Goal: Task Accomplishment & Management: Manage account settings

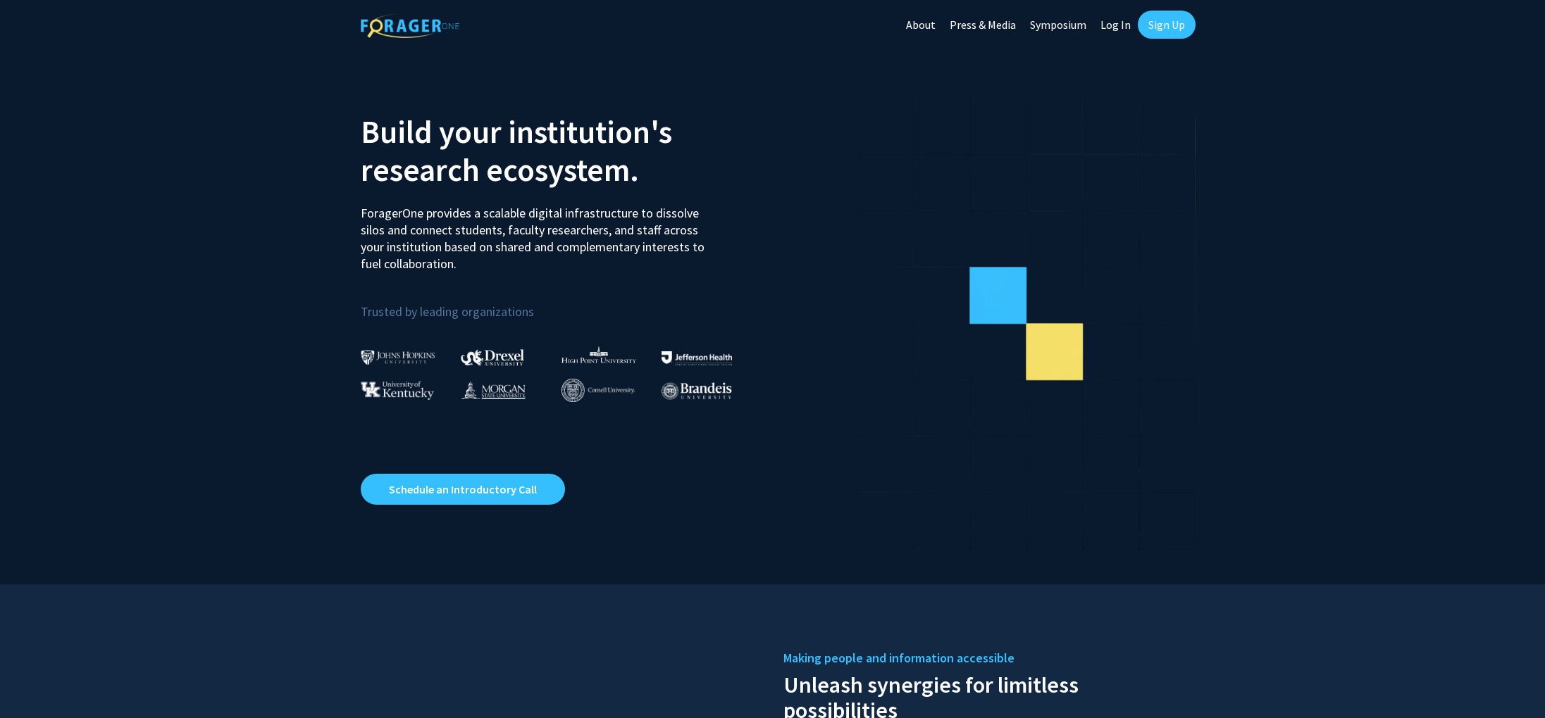
drag, startPoint x: 1118, startPoint y: 27, endPoint x: 1045, endPoint y: 49, distance: 76.6
click at [1118, 27] on link "Log In" at bounding box center [1115, 24] width 44 height 49
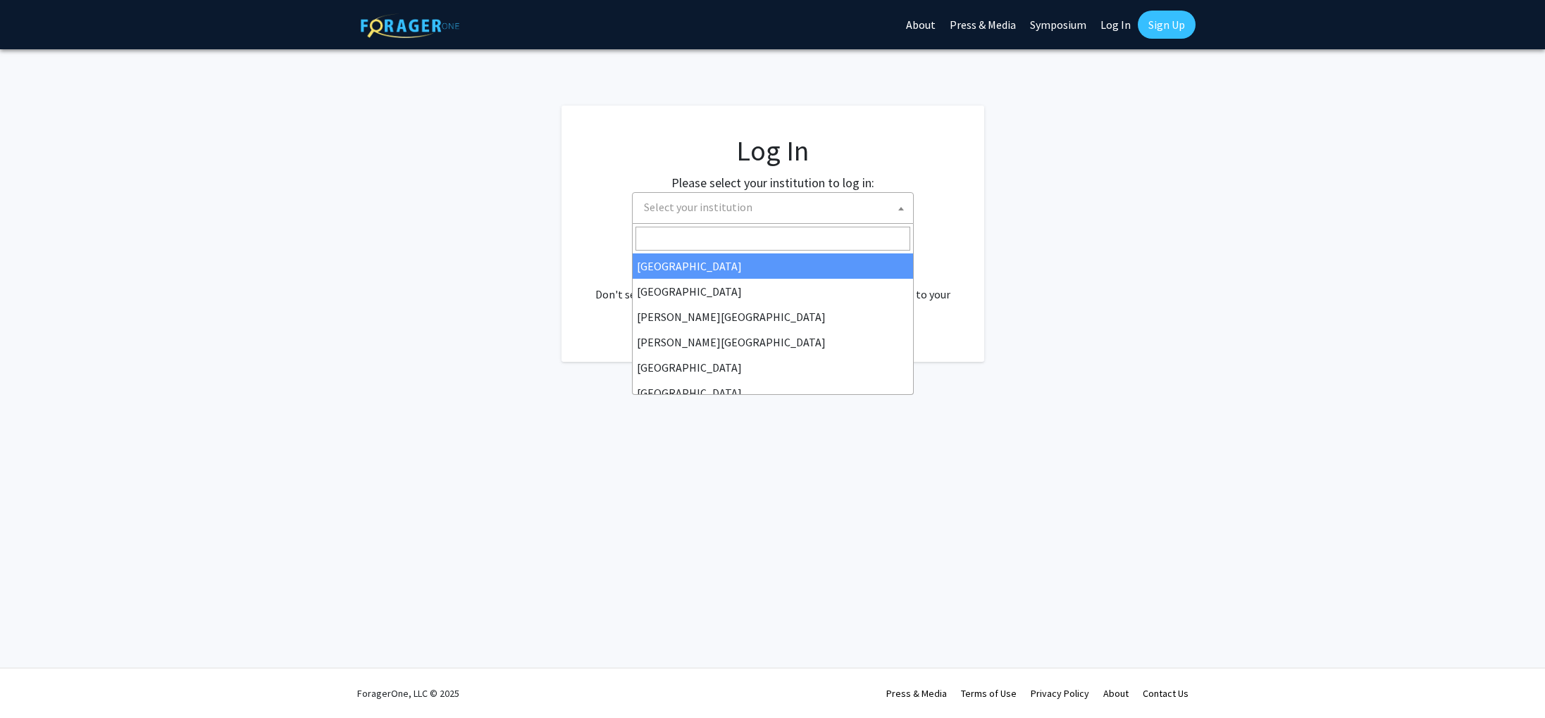
click at [721, 210] on span "Select your institution" at bounding box center [698, 207] width 108 height 14
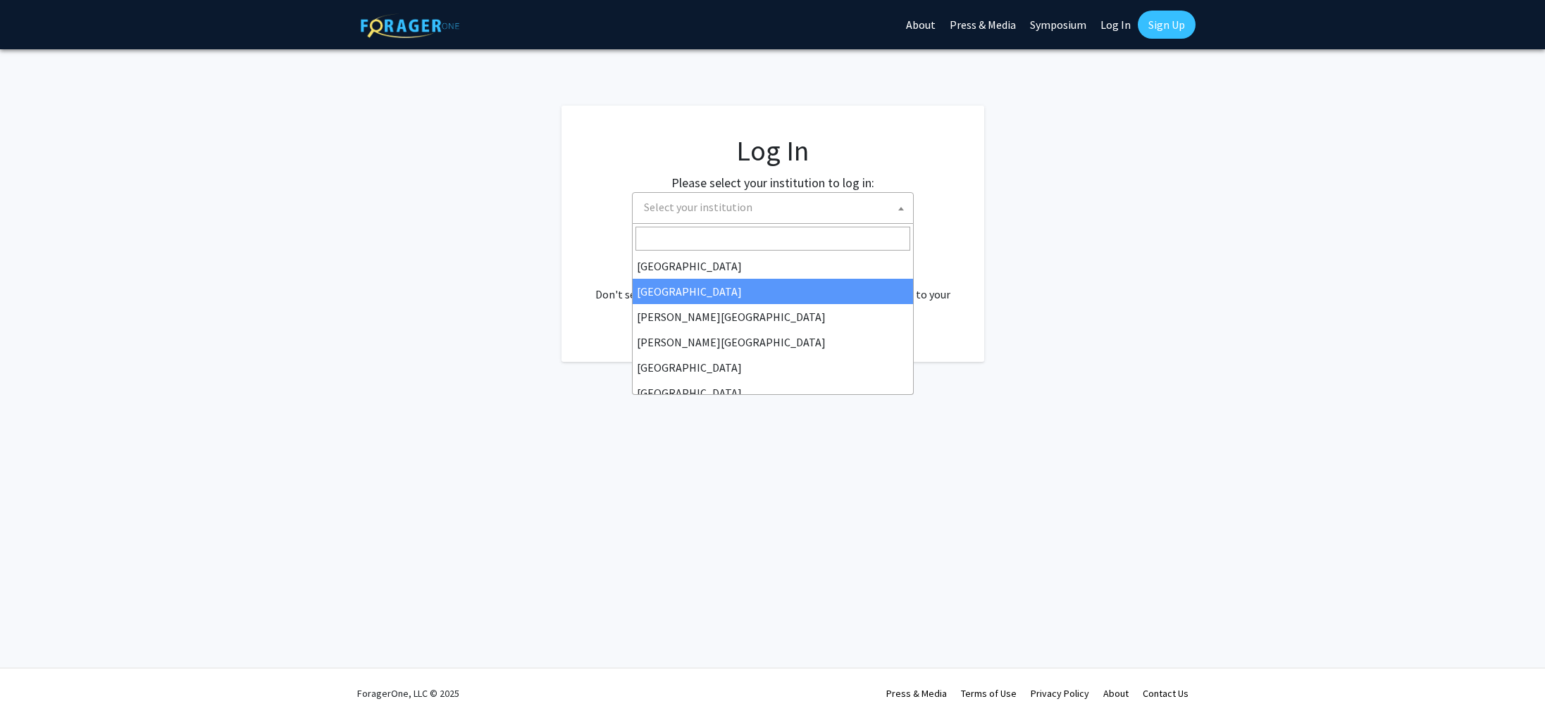
scroll to position [154, 0]
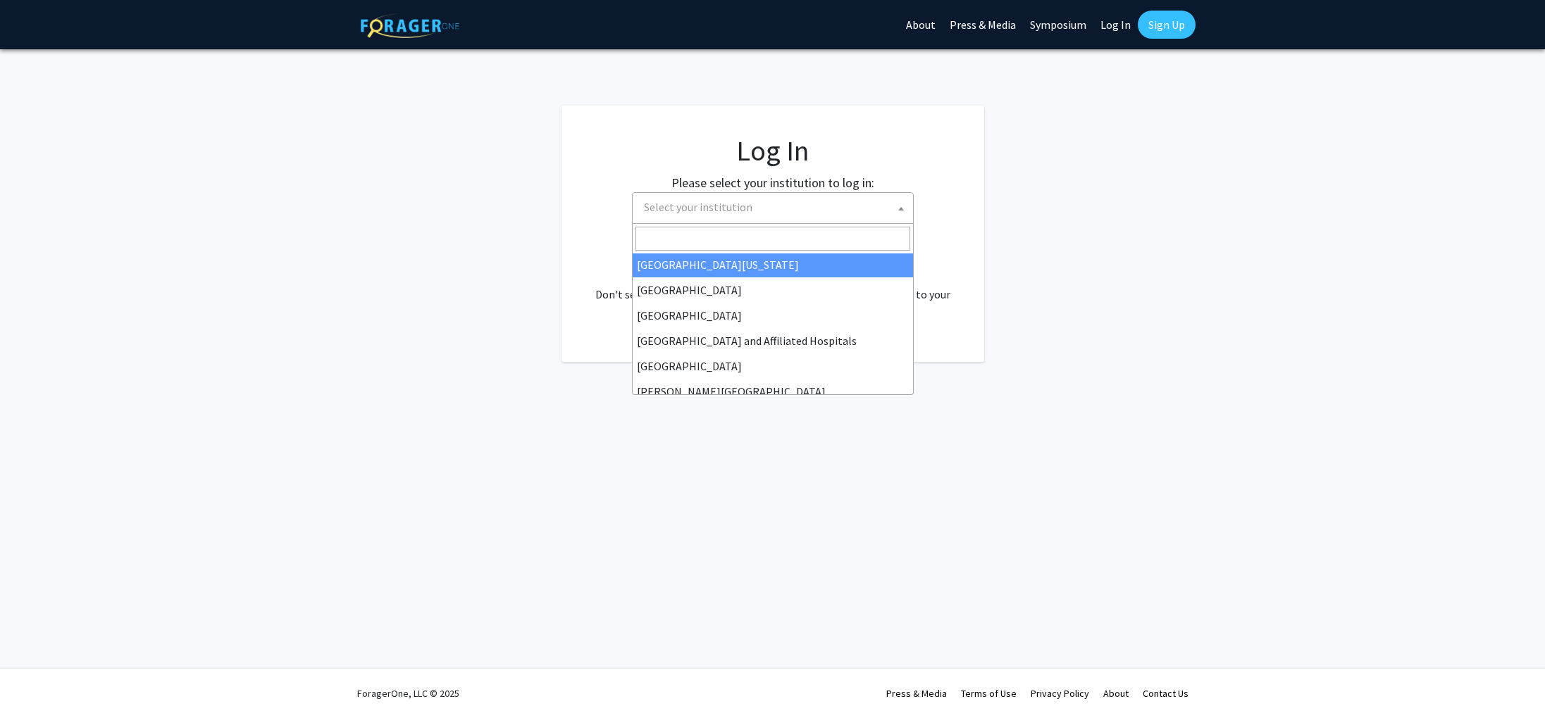
select select "29"
